Goal: Browse casually: Explore the website without a specific task or goal

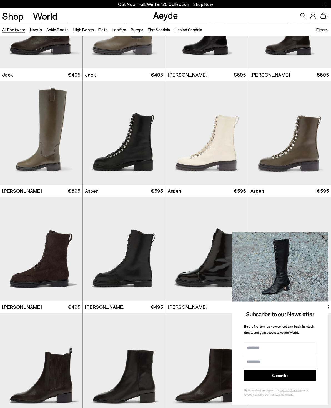
scroll to position [2974, 0]
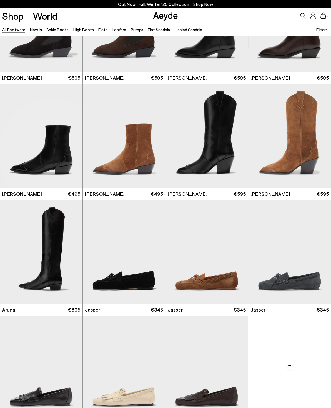
scroll to position [3437, 0]
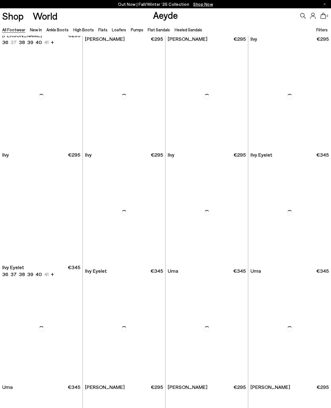
scroll to position [8370, 0]
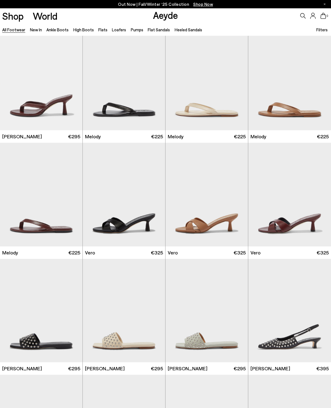
scroll to position [8729, 0]
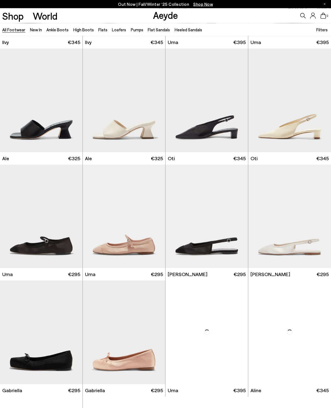
scroll to position [10208, 0]
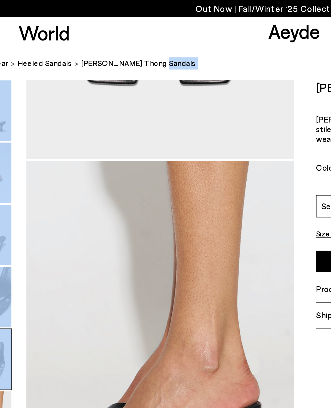
scroll to position [815, 0]
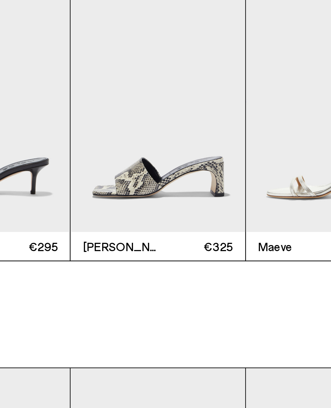
scroll to position [868, 0]
